Goal: Find specific page/section: Find specific page/section

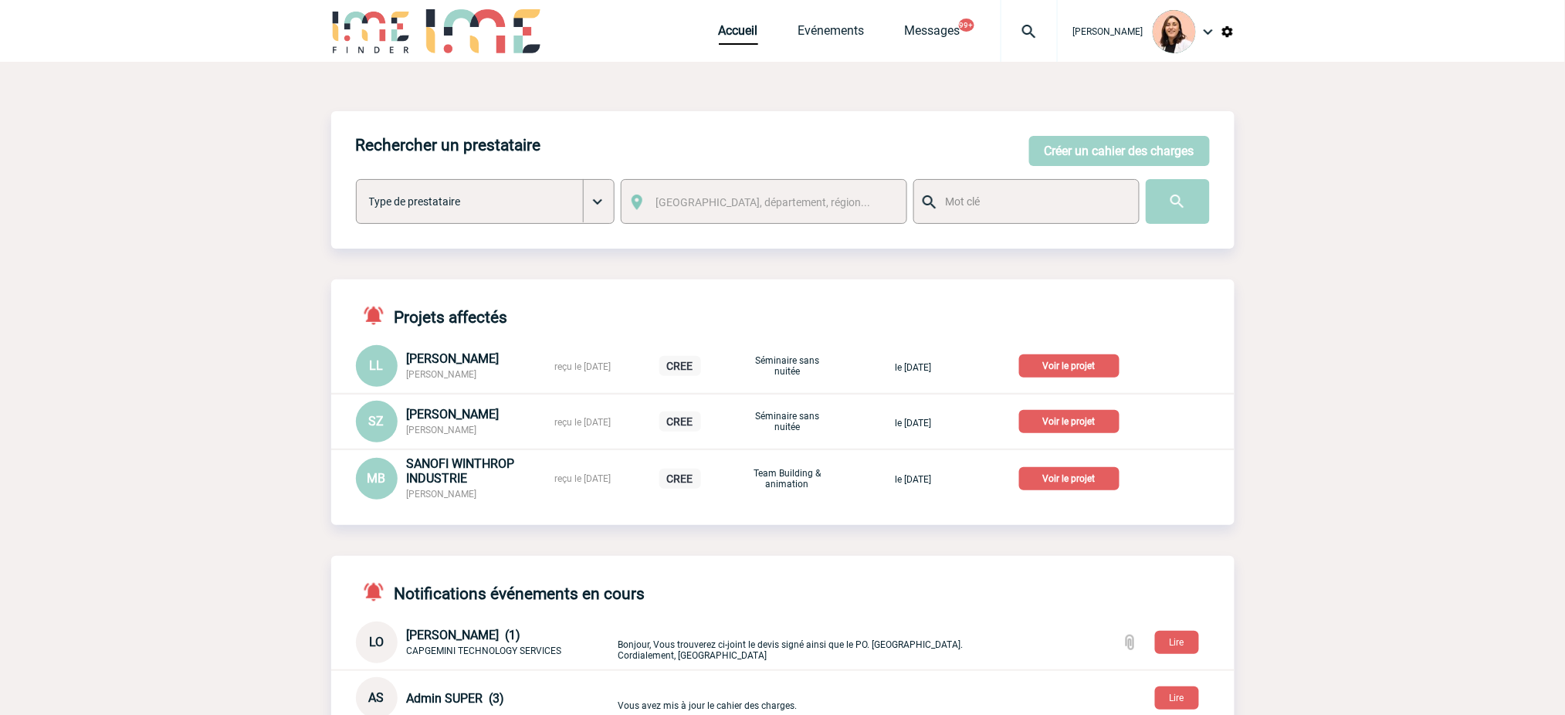
click at [1024, 22] on img at bounding box center [1029, 31] width 56 height 19
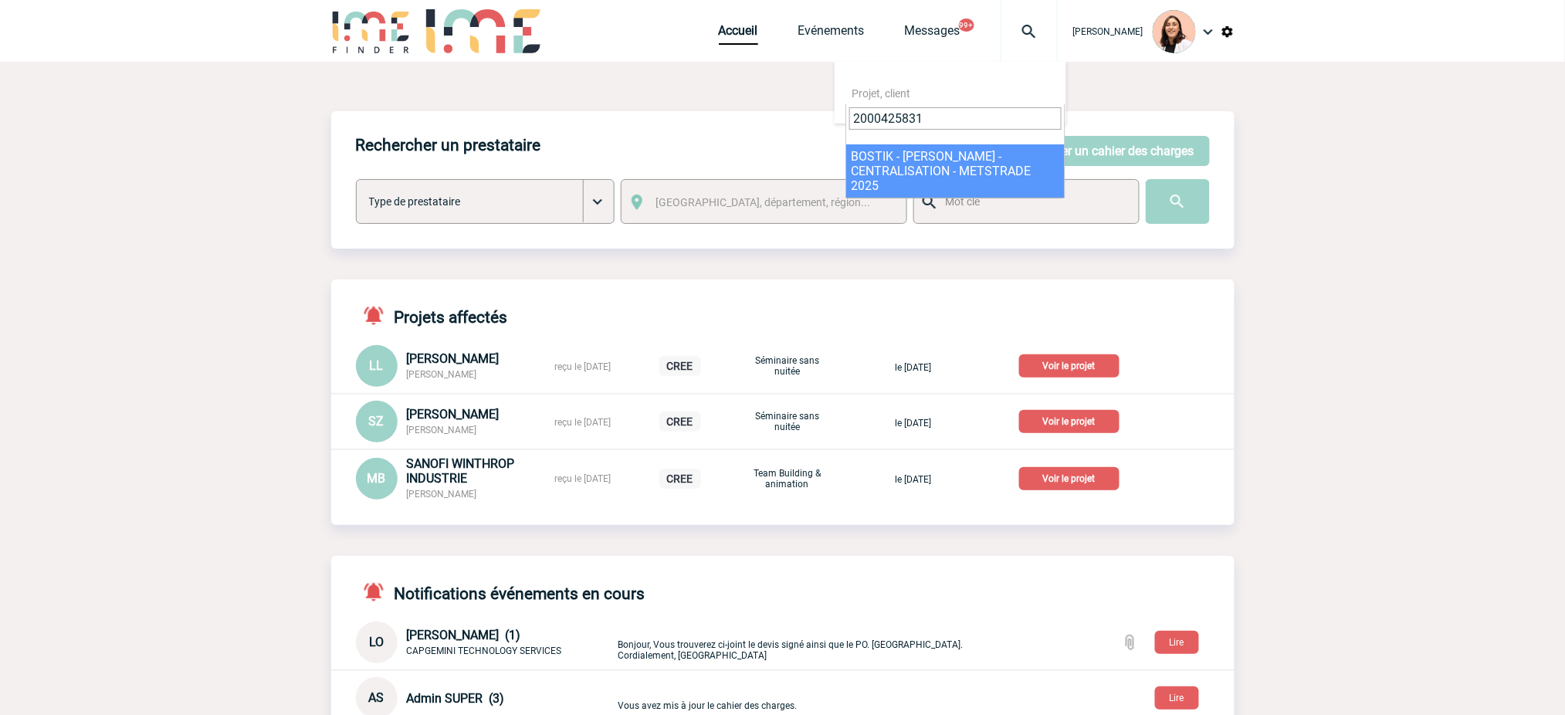
type input "2000425831"
select select "25332"
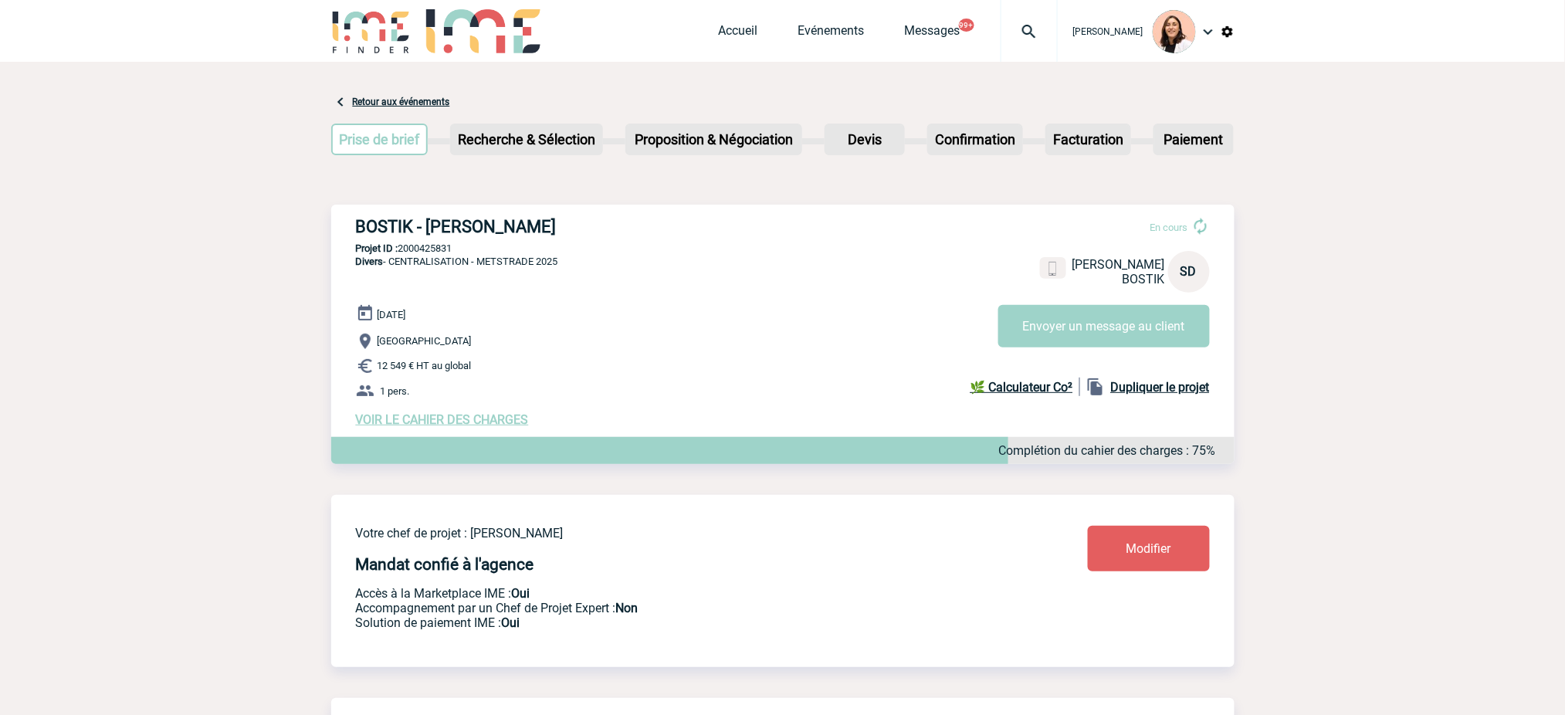
click at [460, 222] on h3 "BOSTIK - [PERSON_NAME]" at bounding box center [587, 226] width 463 height 19
copy div "BOSTIK - [PERSON_NAME]"
click at [428, 249] on p "Projet ID : 2000425831" at bounding box center [782, 248] width 903 height 12
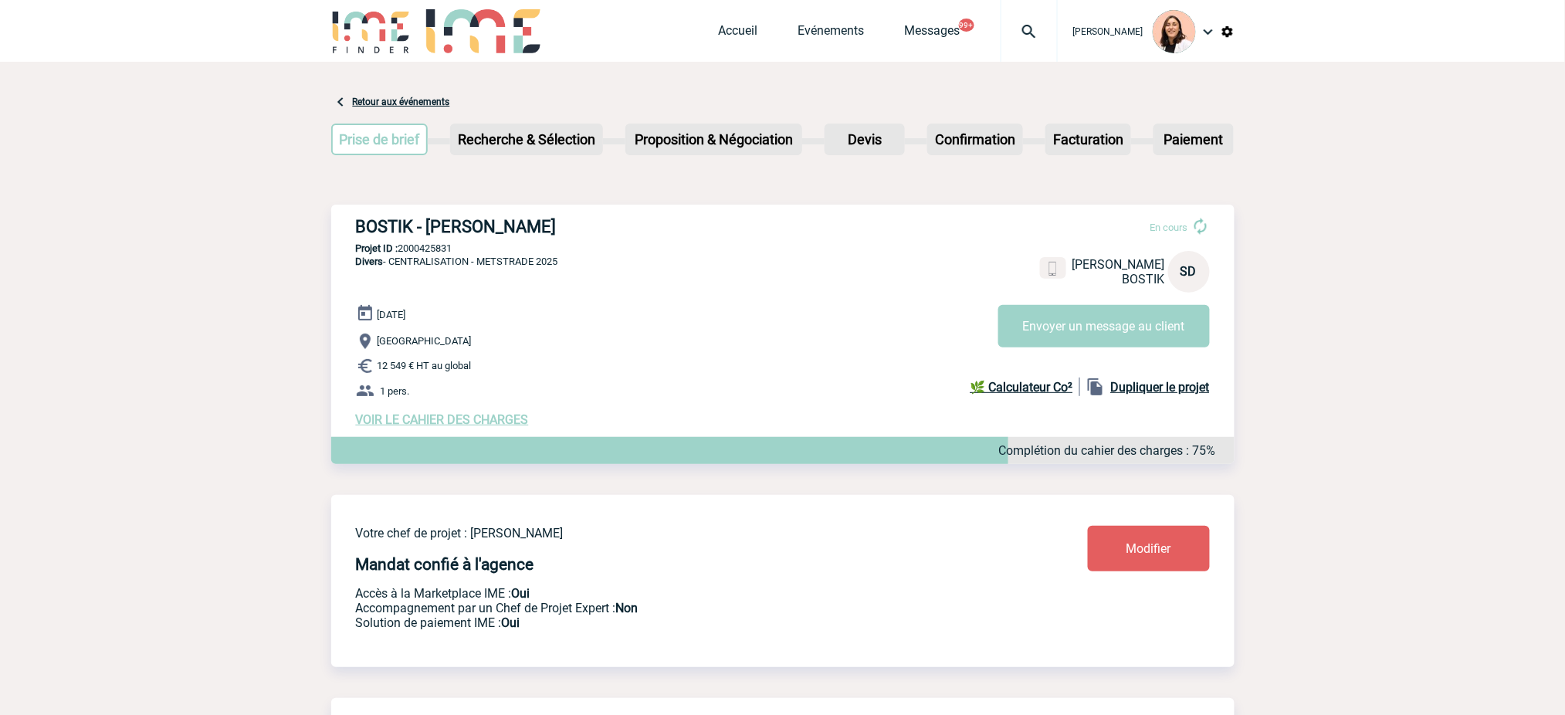
click at [428, 249] on p "Projet ID : 2000425831" at bounding box center [782, 248] width 903 height 12
copy p "2000425831"
